Goal: Find specific page/section: Find specific page/section

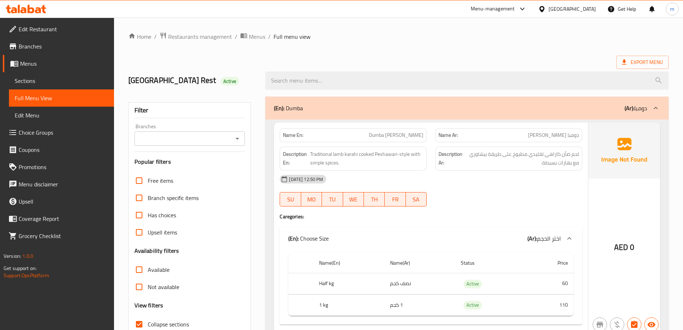
scroll to position [8143, 0]
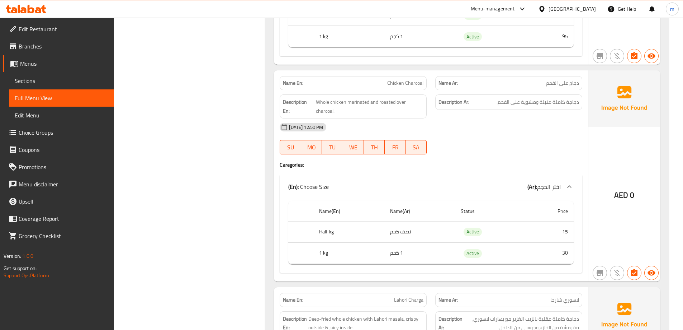
click at [510, 161] on h4 "Caregories:" at bounding box center [431, 164] width 303 height 7
click at [587, 8] on div "[GEOGRAPHIC_DATA]" at bounding box center [572, 9] width 47 height 8
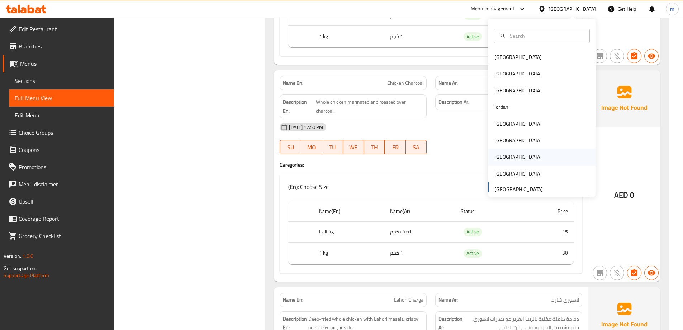
click at [509, 151] on div "[GEOGRAPHIC_DATA]" at bounding box center [542, 156] width 108 height 16
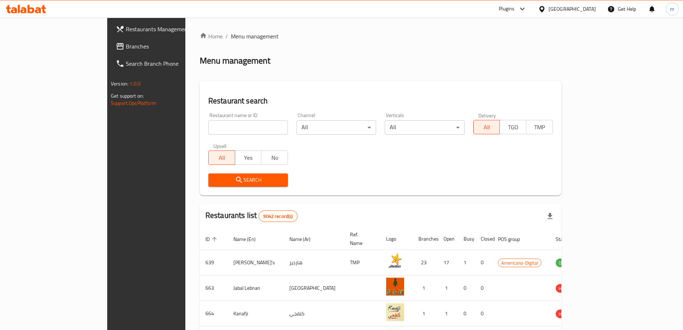
click at [126, 45] on span "Branches" at bounding box center [171, 46] width 90 height 9
